Goal: Task Accomplishment & Management: Use online tool/utility

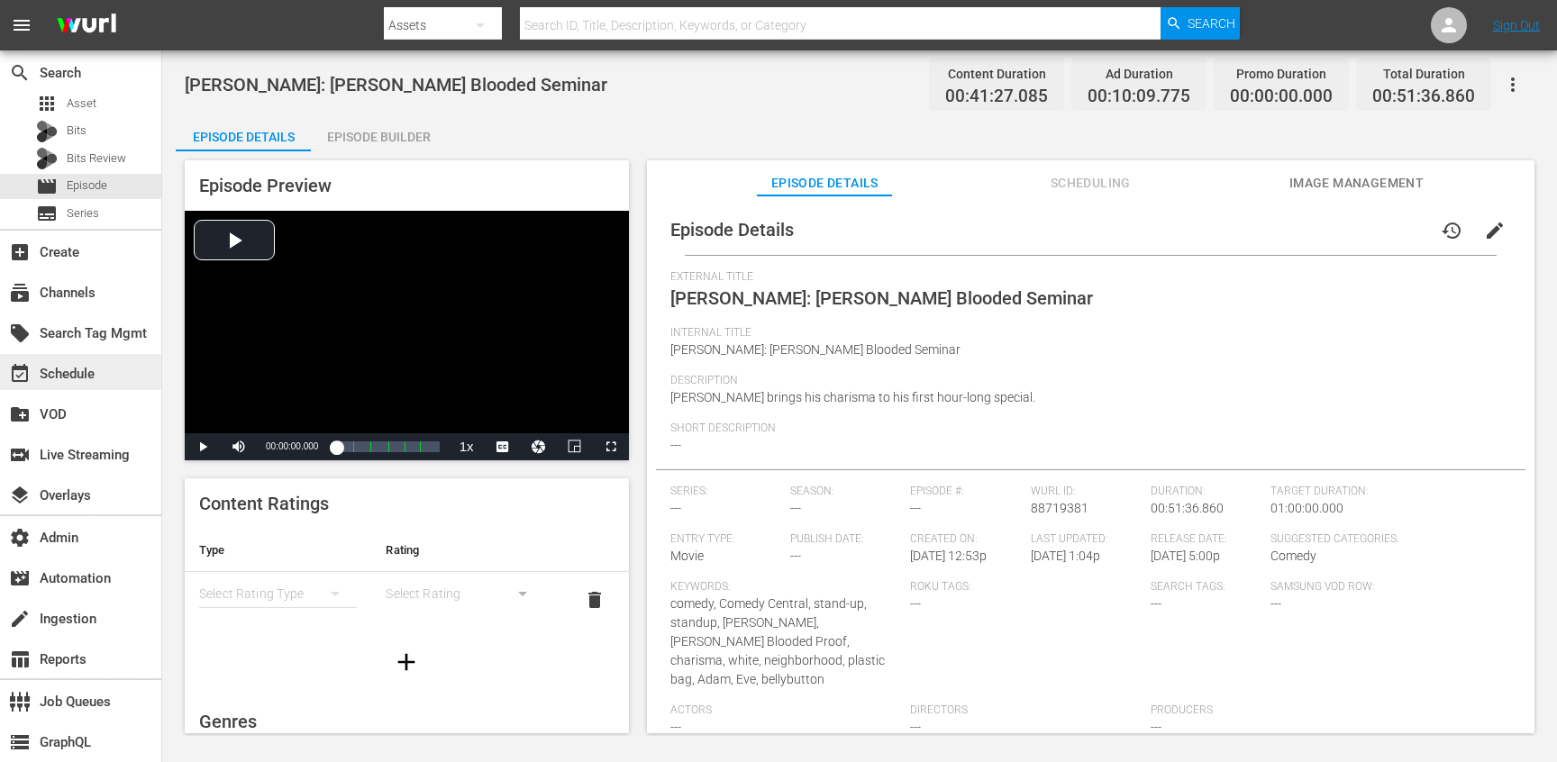
click at [81, 366] on div "event_available Schedule" at bounding box center [50, 371] width 101 height 16
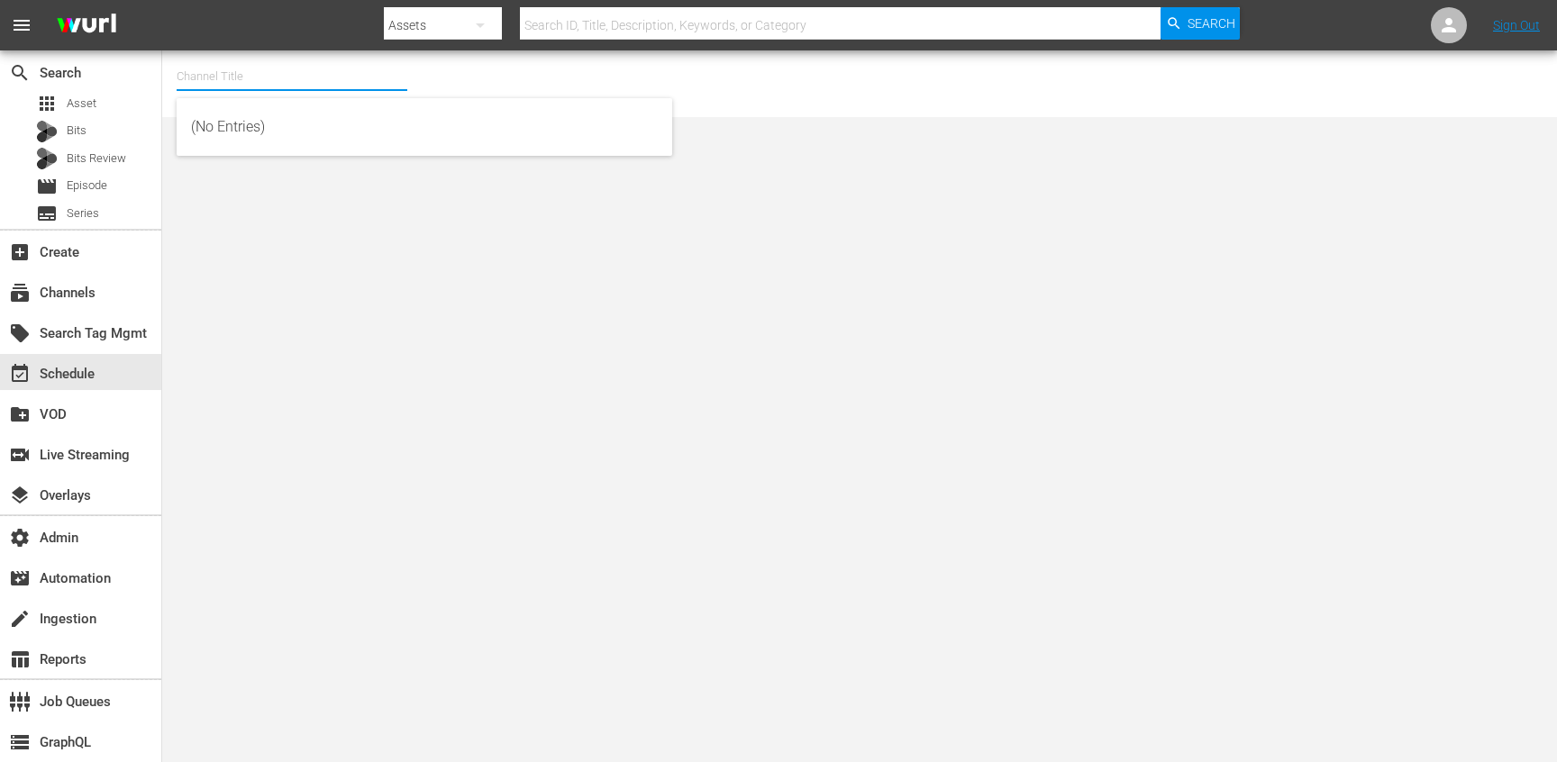
click at [278, 87] on input "text" at bounding box center [292, 76] width 231 height 43
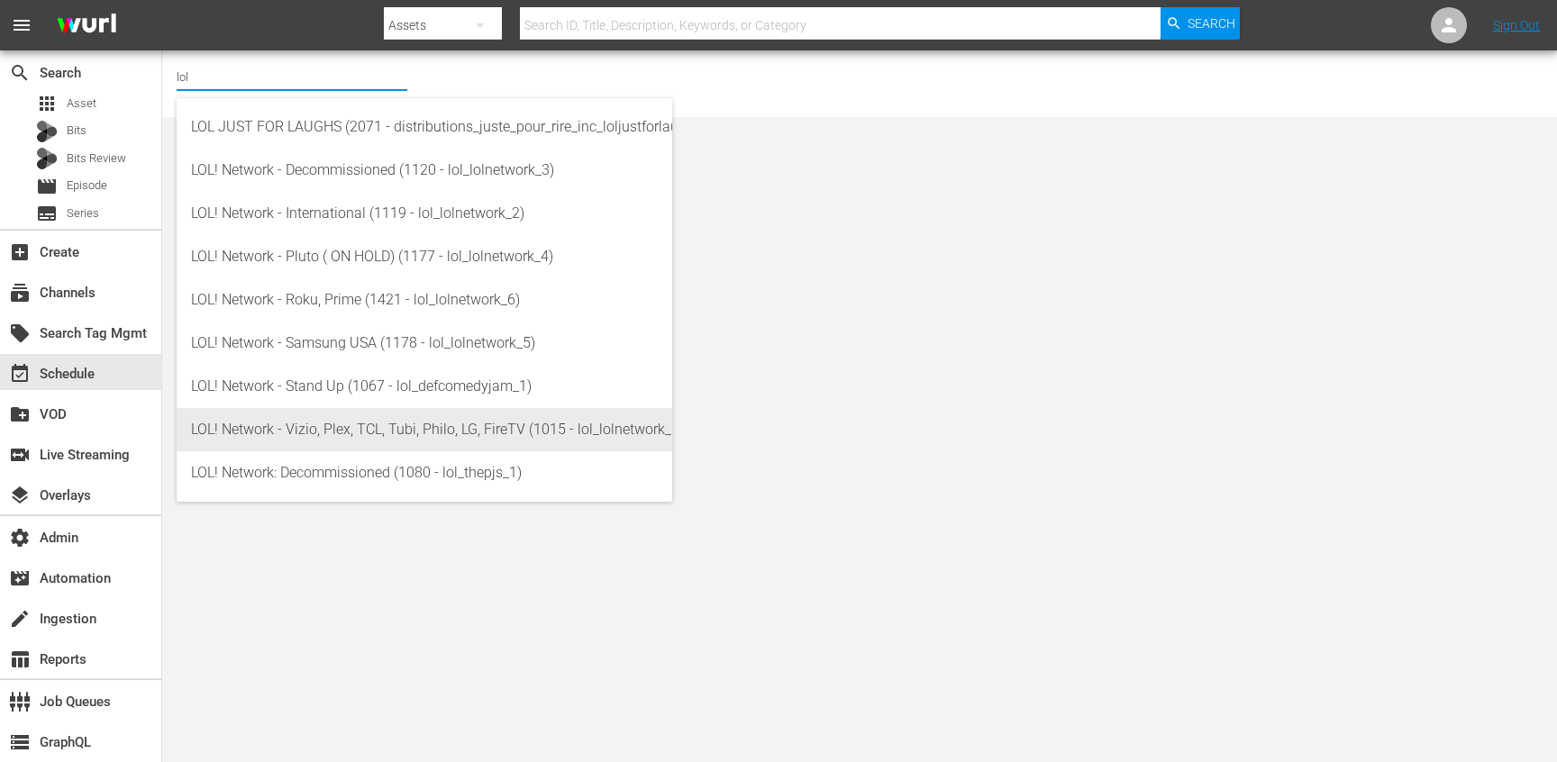
click at [460, 425] on div "LOL! Network - Vizio, Plex, TCL, Tubi, Philo, LG, FireTV (1015 - lol_lolnetwork…" at bounding box center [424, 429] width 467 height 43
type input "LOL! Network - Vizio, Plex, TCL, Tubi, Philo, LG, FireTV (1015 - lol_lolnetwork…"
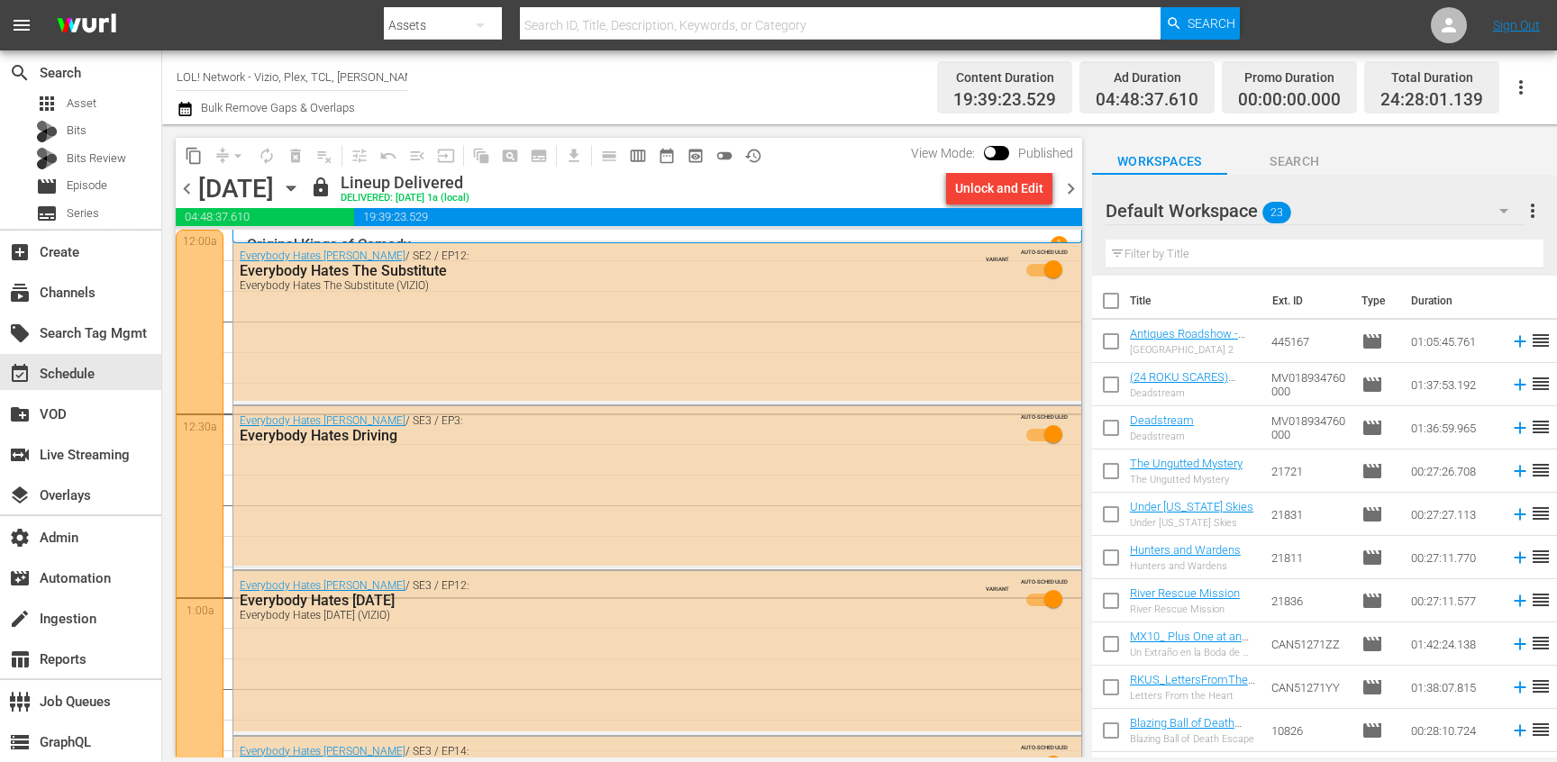
click at [301, 196] on icon "button" at bounding box center [291, 188] width 20 height 20
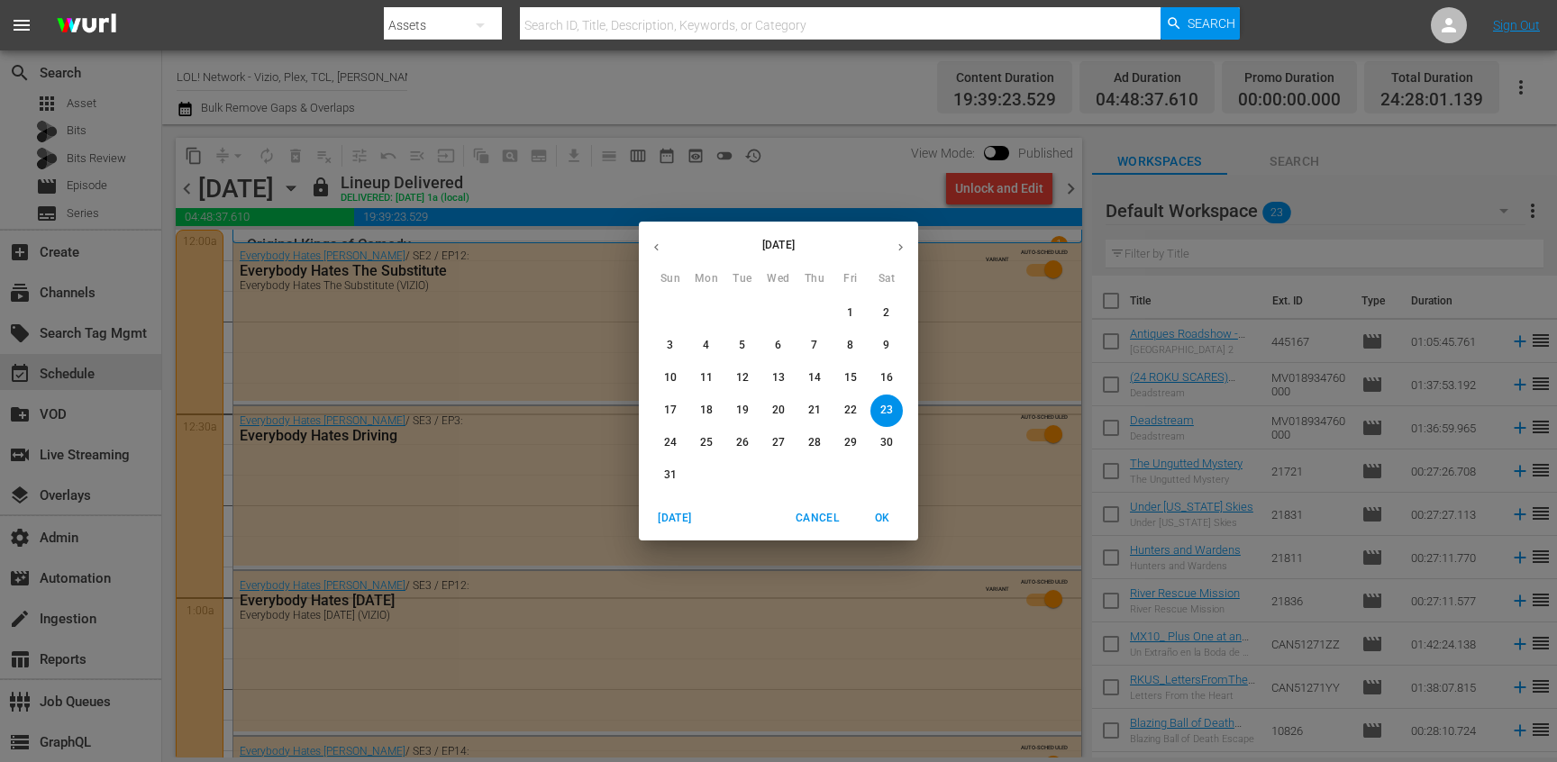
click at [839, 441] on span "29" at bounding box center [851, 442] width 32 height 15
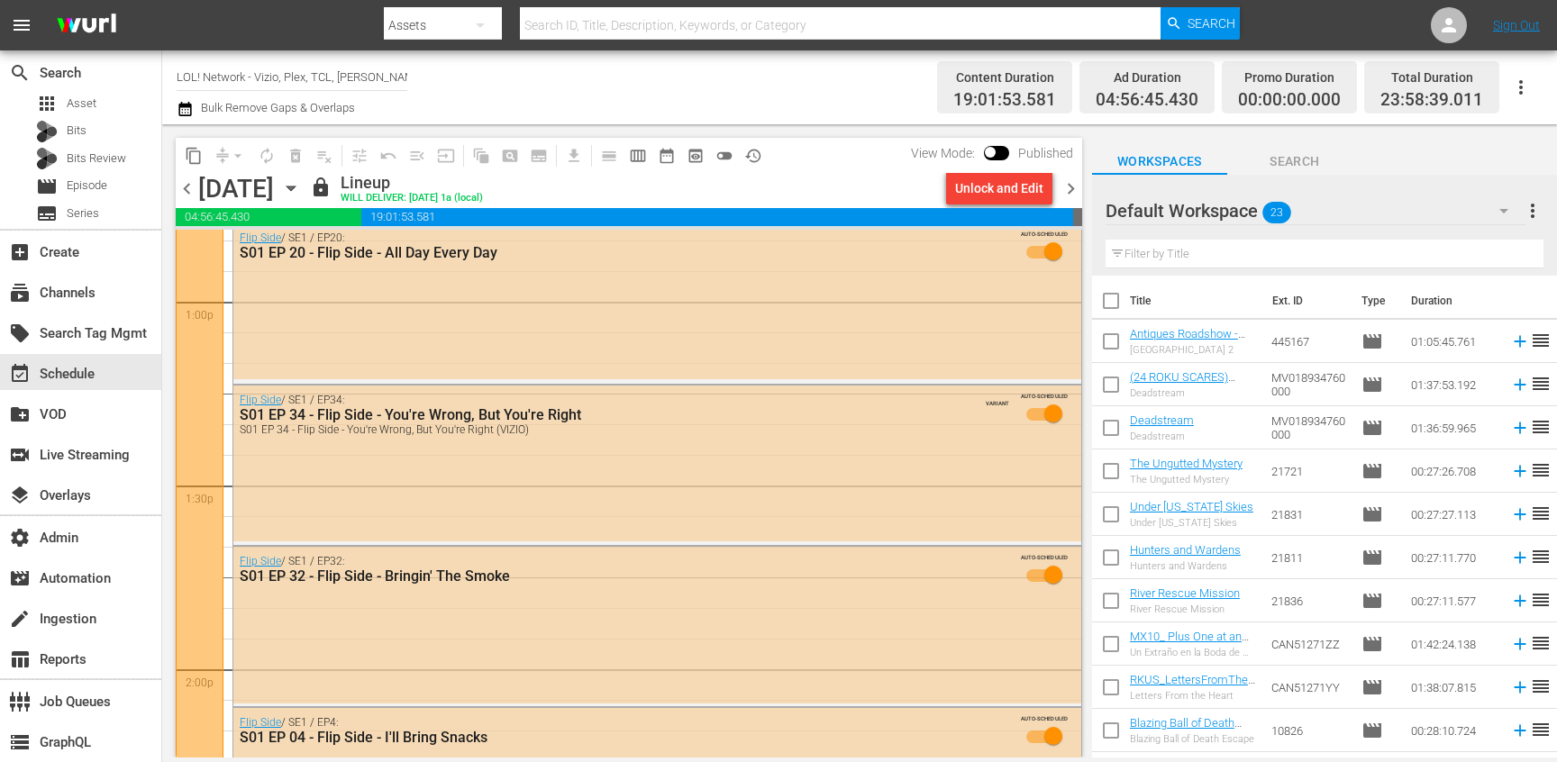
scroll to position [4698, 0]
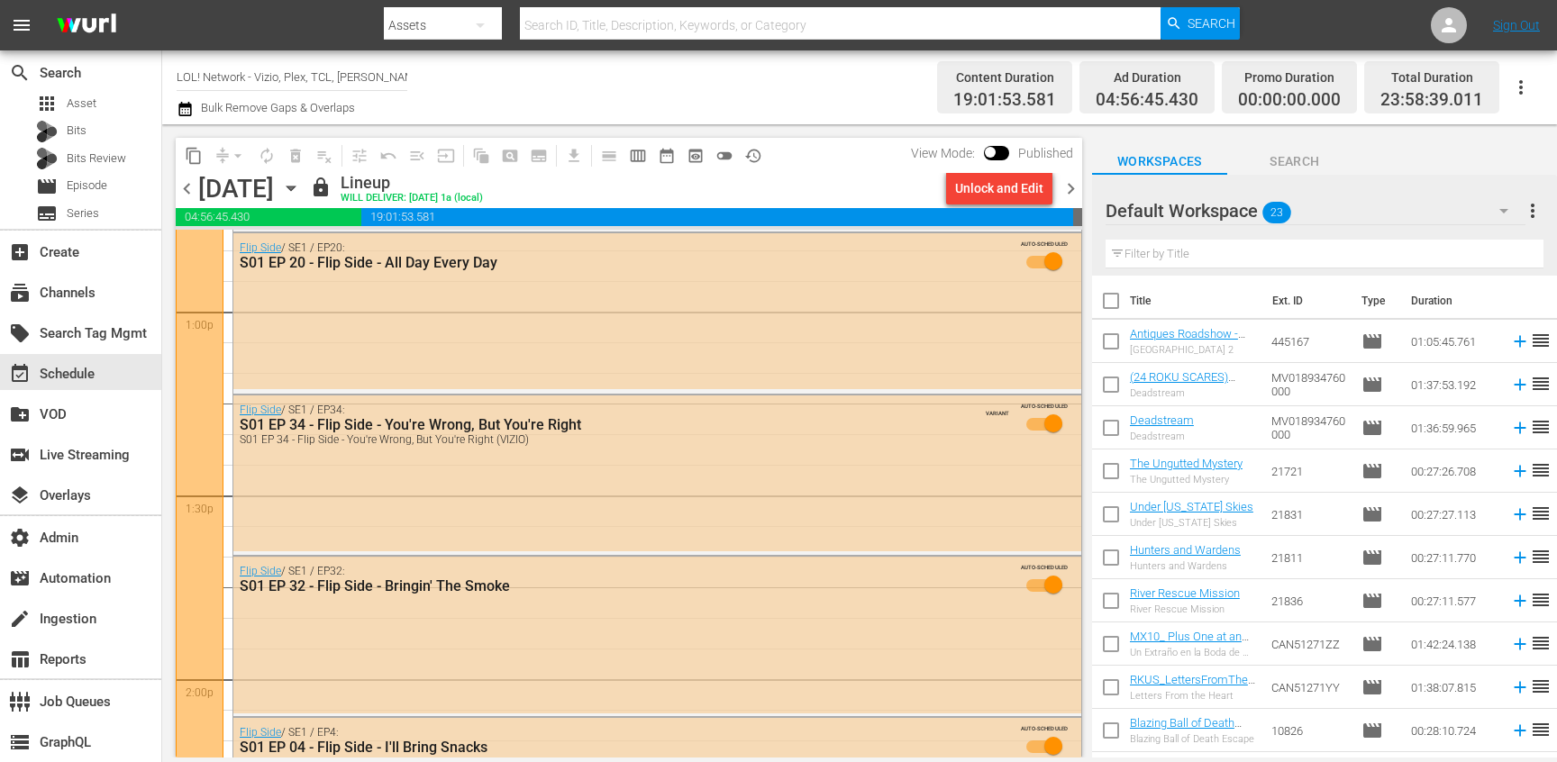
click at [1524, 75] on button "button" at bounding box center [1521, 87] width 43 height 43
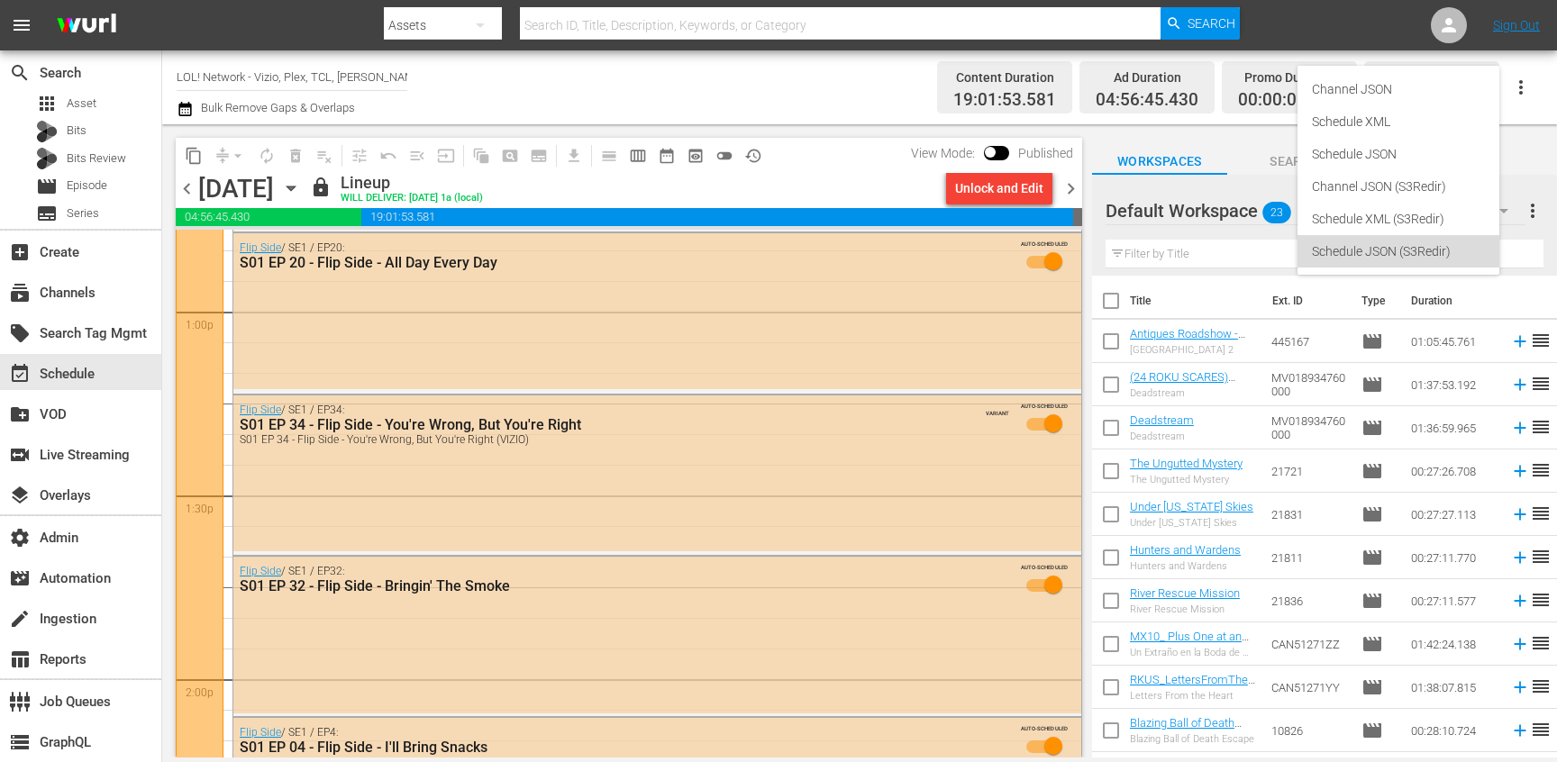
click at [1384, 255] on div "Schedule JSON (S3Redir)" at bounding box center [1398, 251] width 173 height 32
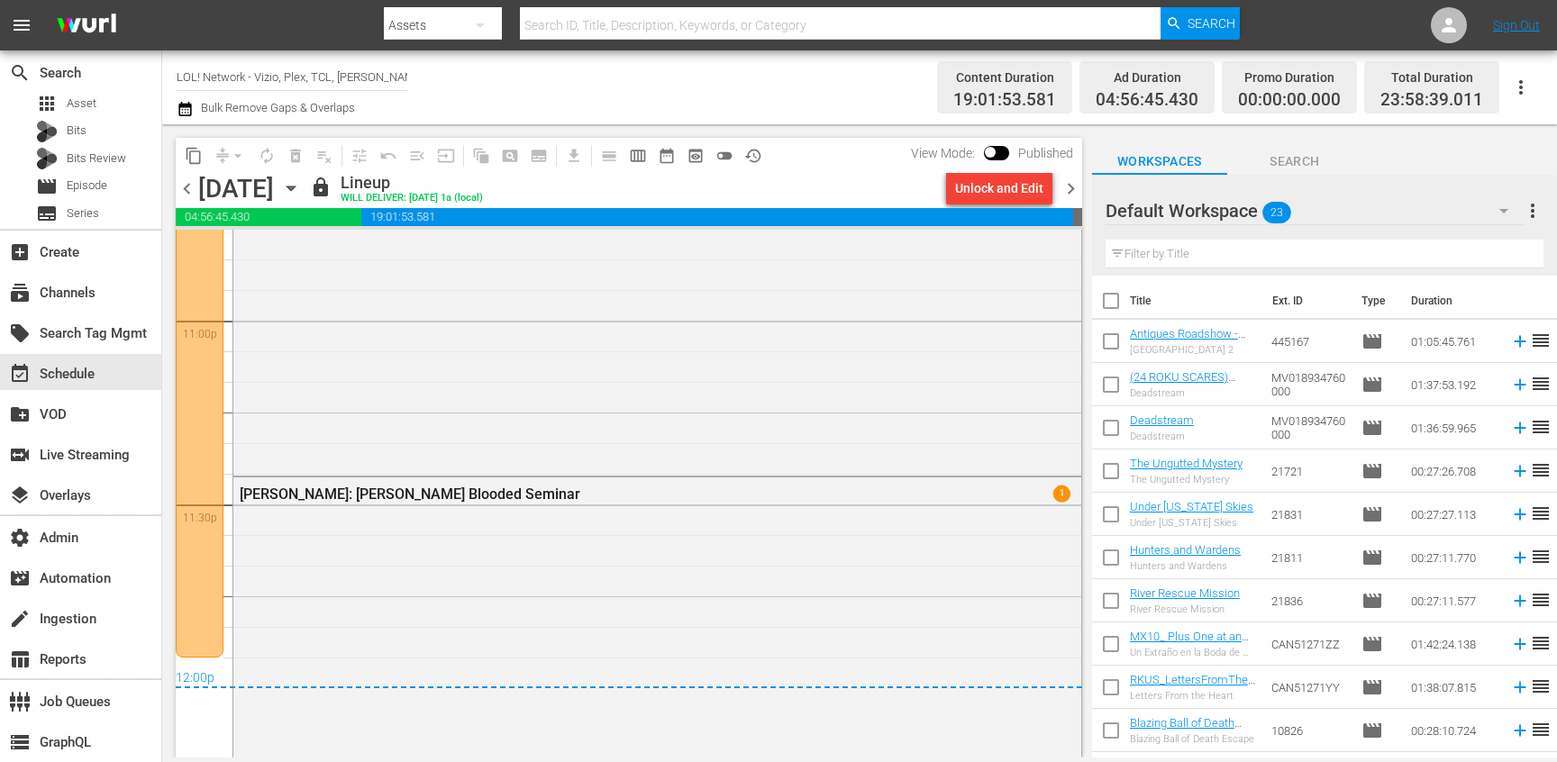
scroll to position [7112, 0]
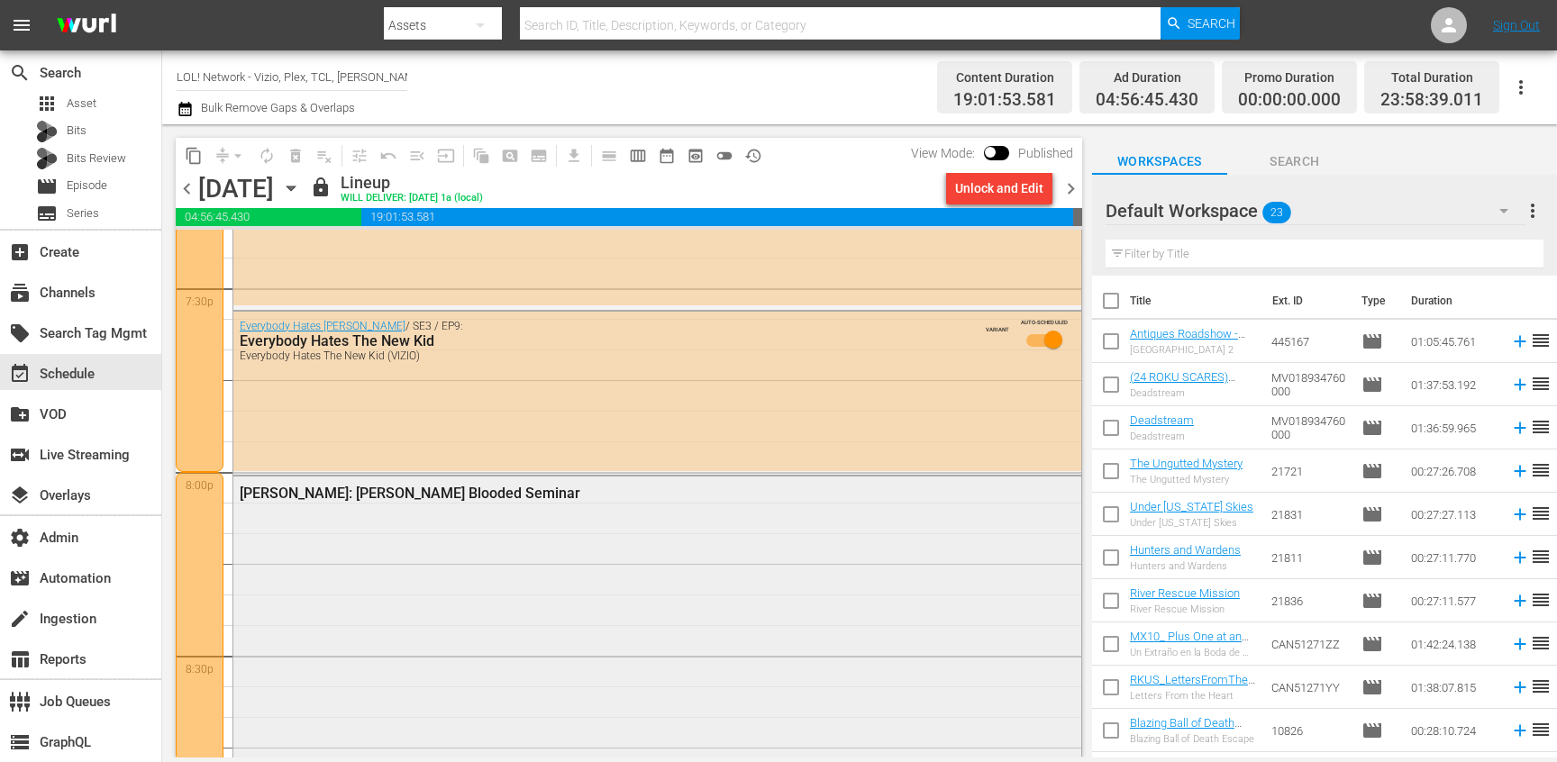
click at [519, 552] on div "[PERSON_NAME]: [PERSON_NAME] Blooded Seminar" at bounding box center [657, 632] width 848 height 311
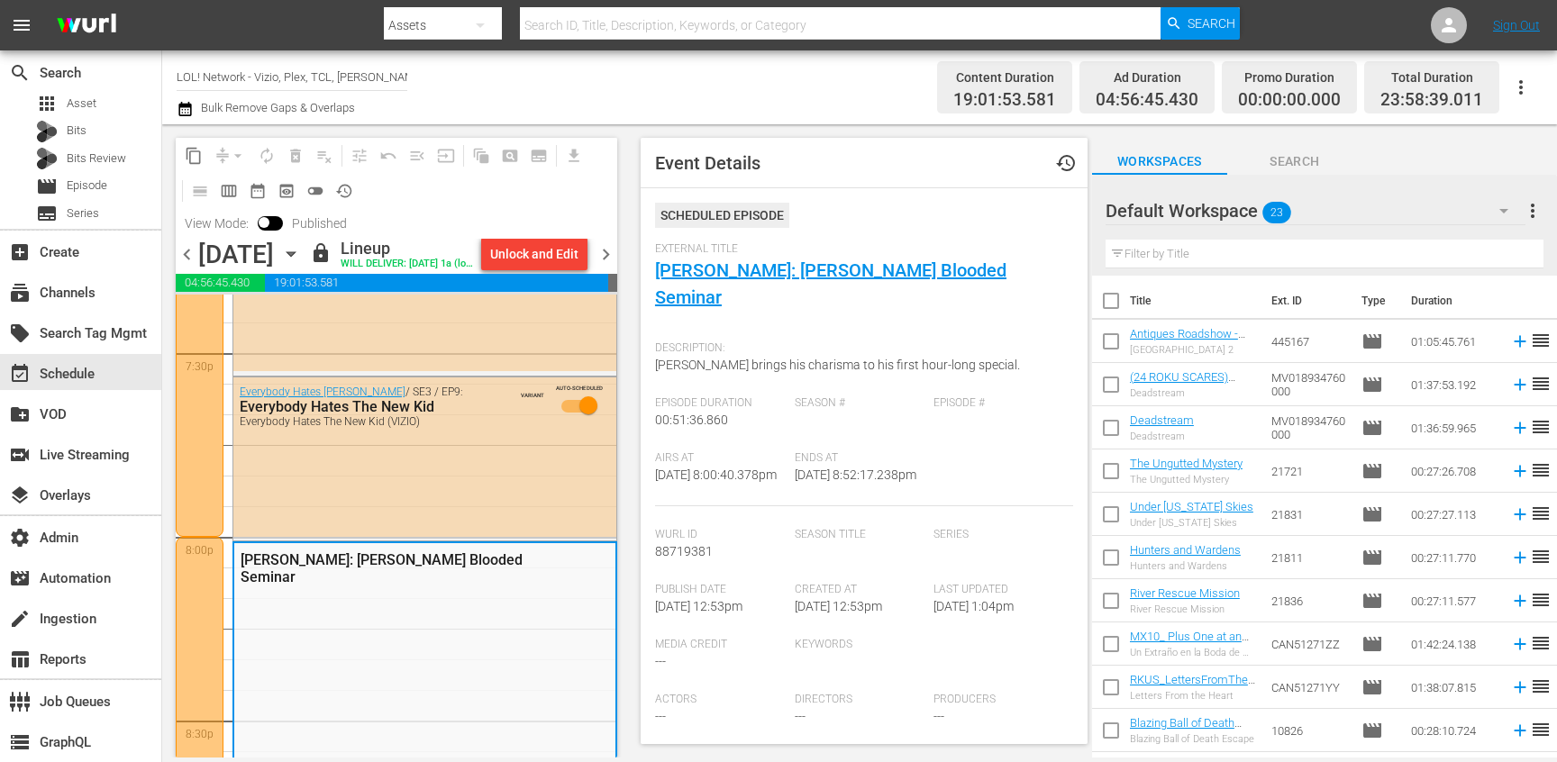
click at [683, 549] on span "88719381" at bounding box center [684, 551] width 58 height 14
copy span "88719381"
